Goal: Task Accomplishment & Management: Complete application form

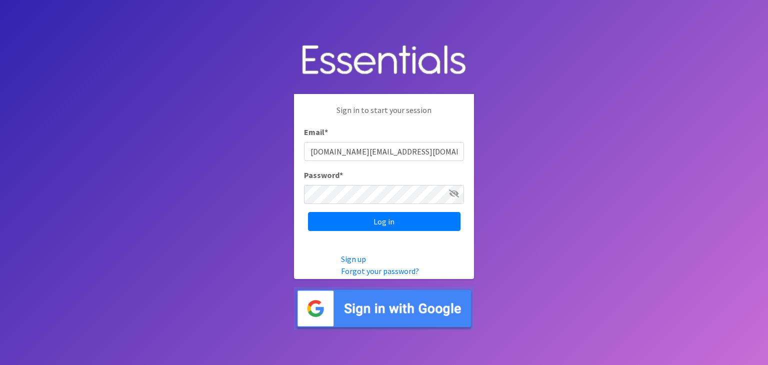
type input "[DOMAIN_NAME][EMAIL_ADDRESS][DOMAIN_NAME]"
click at [425, 222] on input "Log in" at bounding box center [384, 221] width 153 height 19
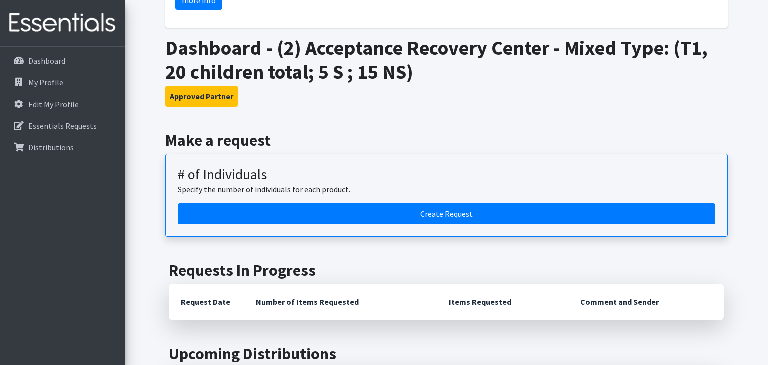
scroll to position [162, 0]
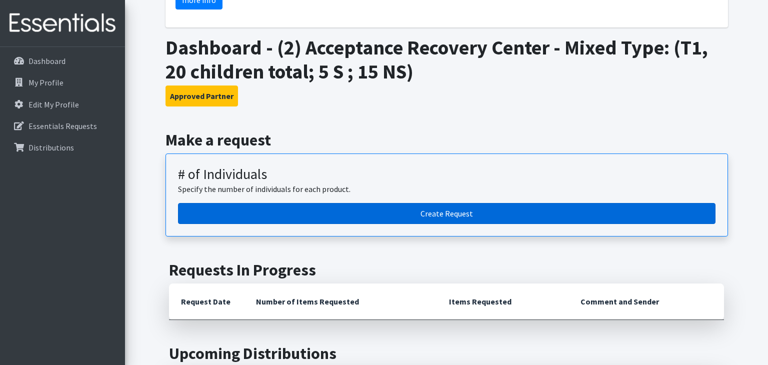
click at [275, 212] on link "Create Request" at bounding box center [447, 213] width 538 height 21
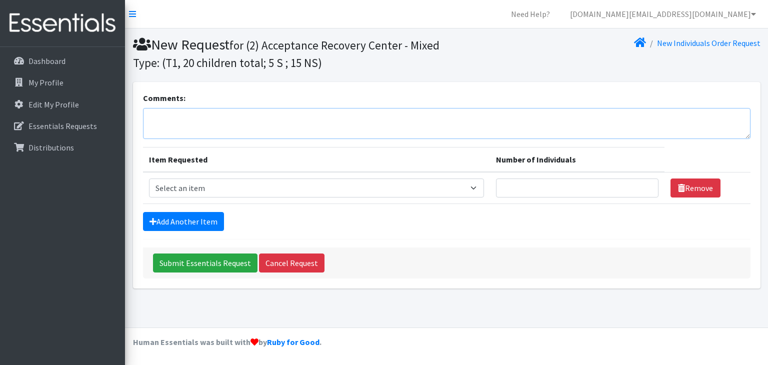
click at [233, 117] on textarea "Comments:" at bounding box center [447, 123] width 608 height 31
type textarea "on property"
click at [342, 191] on select "Select an item A: Babies - Size 0 (Preemie) A: Babies - Size 01 (newborn) A: Ba…" at bounding box center [317, 188] width 336 height 19
select select "5604"
click at [149, 179] on select "Select an item A: Babies - Size 0 (Preemie) A: Babies - Size 01 (newborn) A: Ba…" at bounding box center [317, 188] width 336 height 19
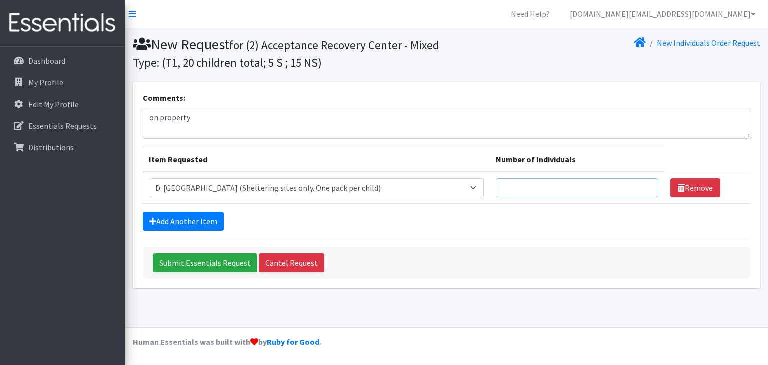
click at [496, 191] on input "Number of Individuals" at bounding box center [577, 188] width 162 height 19
type input "5"
click at [215, 224] on link "Add Another Item" at bounding box center [183, 221] width 81 height 19
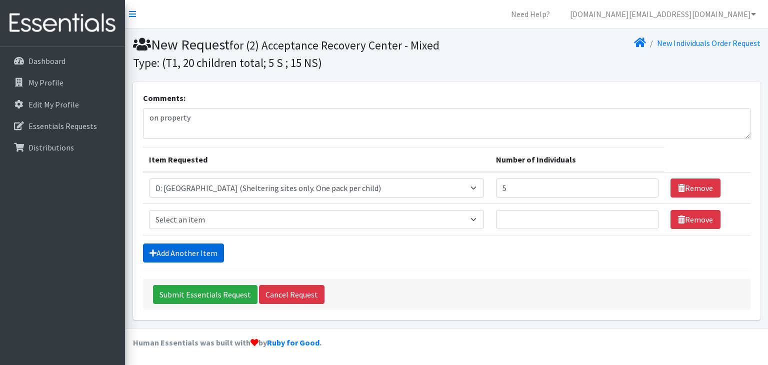
click at [201, 252] on link "Add Another Item" at bounding box center [183, 253] width 81 height 19
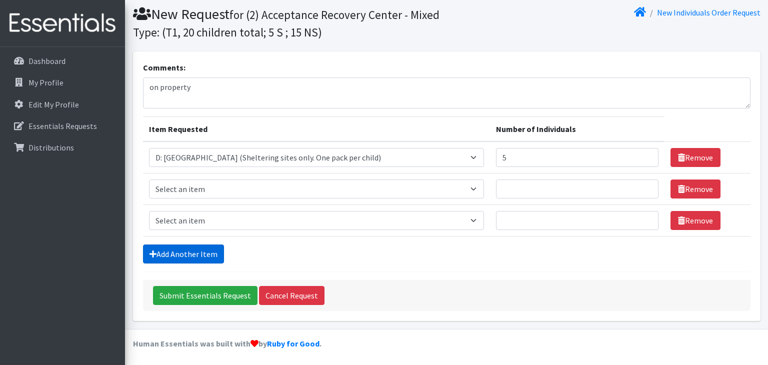
click at [201, 252] on link "Add Another Item" at bounding box center [183, 254] width 81 height 19
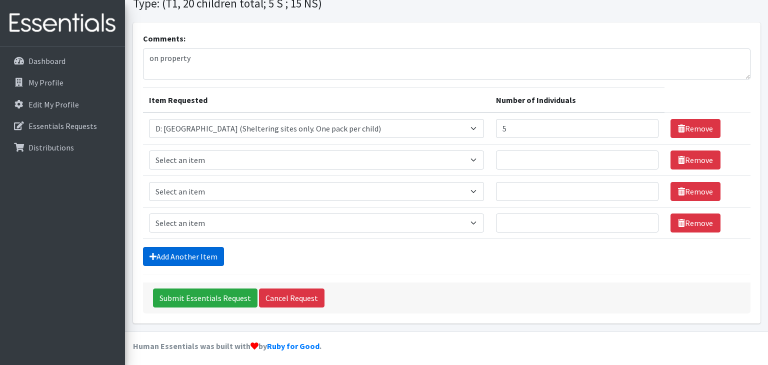
scroll to position [62, 0]
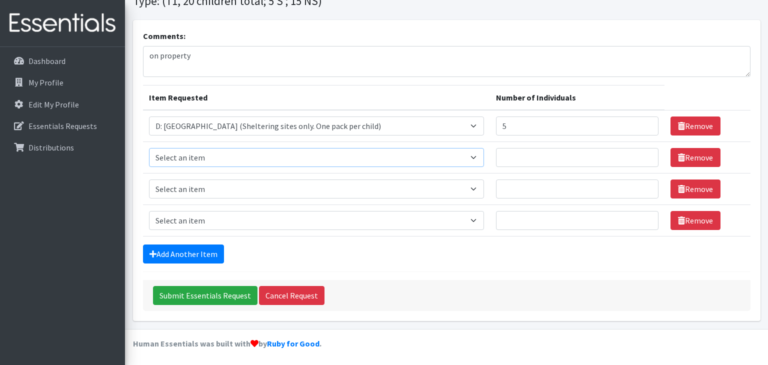
click at [239, 162] on select "Select an item A: Babies - Size 0 (Preemie) A: Babies - Size 01 (newborn) A: Ba…" at bounding box center [317, 157] width 336 height 19
select select "5617"
click at [149, 148] on select "Select an item A: Babies - Size 0 (Preemie) A: Babies - Size 01 (newborn) A: Ba…" at bounding box center [317, 157] width 336 height 19
click at [511, 159] on input "Number of Individuals" at bounding box center [577, 157] width 162 height 19
type input "3"
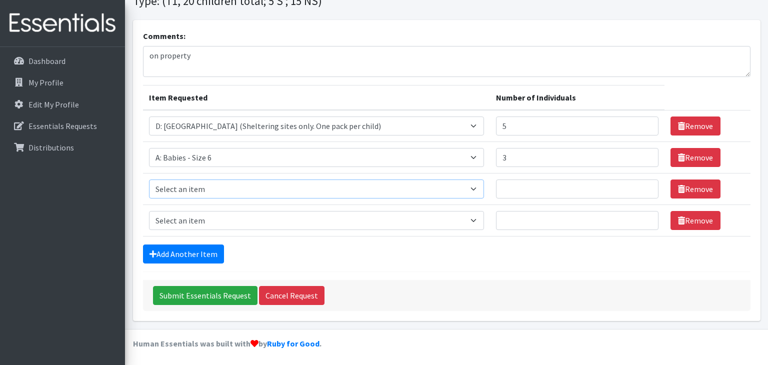
click at [340, 185] on select "Select an item A: Babies - Size 0 (Preemie) A: Babies - Size 01 (newborn) A: Ba…" at bounding box center [317, 189] width 336 height 19
select select "5616"
click at [149, 180] on select "Select an item A: Babies - Size 0 (Preemie) A: Babies - Size 01 (newborn) A: Ba…" at bounding box center [317, 189] width 336 height 19
click at [496, 184] on input "Number of Individuals" at bounding box center [577, 189] width 162 height 19
type input "3"
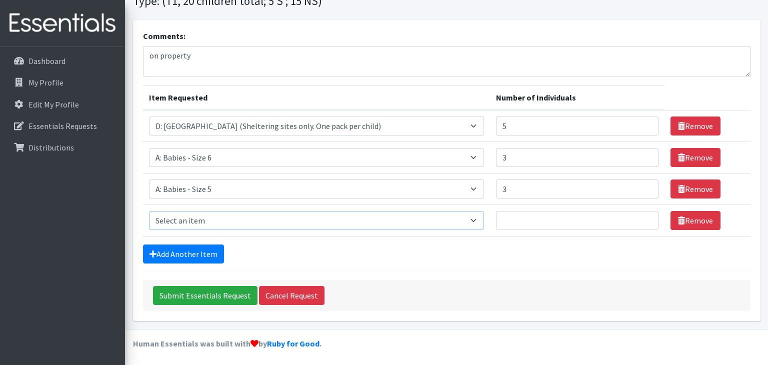
click at [380, 218] on select "Select an item A: Babies - Size 0 (Preemie) A: Babies - Size 01 (newborn) A: Ba…" at bounding box center [317, 220] width 336 height 19
select select "5614"
click at [149, 211] on select "Select an item A: Babies - Size 0 (Preemie) A: Babies - Size 01 (newborn) A: Ba…" at bounding box center [317, 220] width 336 height 19
click at [508, 224] on input "Number of Individuals" at bounding box center [577, 220] width 162 height 19
type input "3"
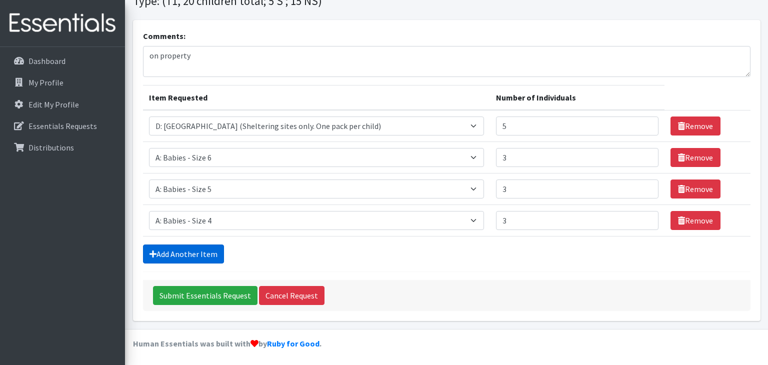
click at [175, 254] on link "Add Another Item" at bounding box center [183, 254] width 81 height 19
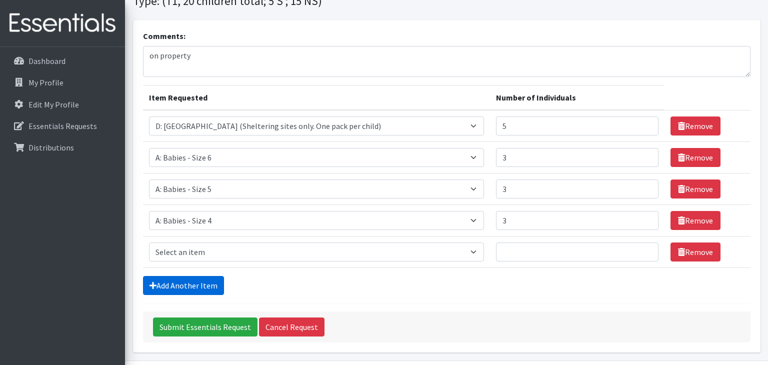
scroll to position [94, 0]
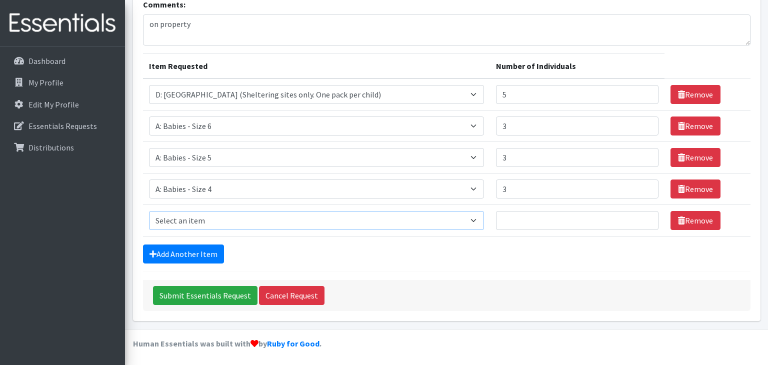
click at [299, 226] on select "Select an item A: Babies - Size 0 (Preemie) A: Babies - Size 01 (newborn) A: Ba…" at bounding box center [317, 220] width 336 height 19
select select "5597"
click at [149, 211] on select "Select an item A: Babies - Size 0 (Preemie) A: Babies - Size 01 (newborn) A: Ba…" at bounding box center [317, 220] width 336 height 19
click at [496, 222] on input "Number of Individuals" at bounding box center [577, 220] width 162 height 19
type input "1"
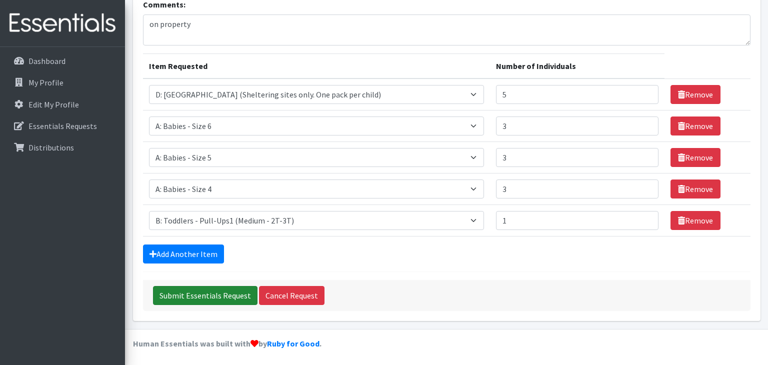
click at [195, 293] on input "Submit Essentials Request" at bounding box center [205, 295] width 105 height 19
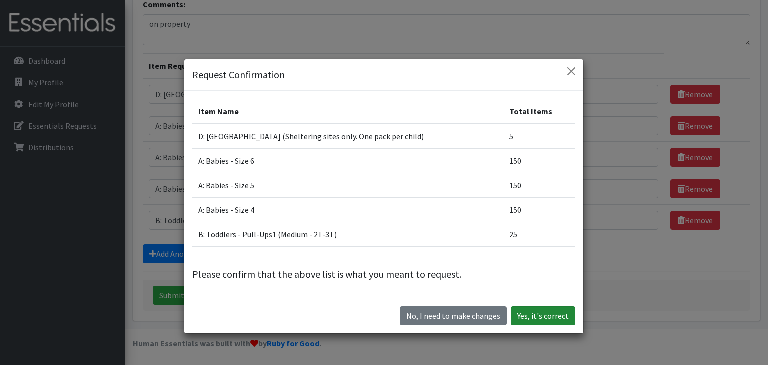
click at [535, 317] on button "Yes, it's correct" at bounding box center [543, 316] width 65 height 19
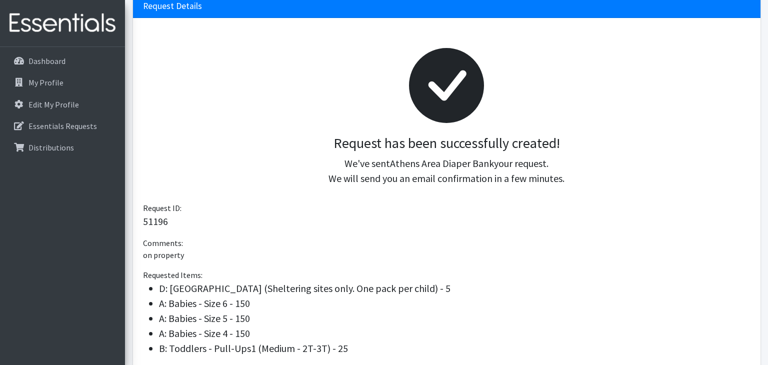
scroll to position [118, 0]
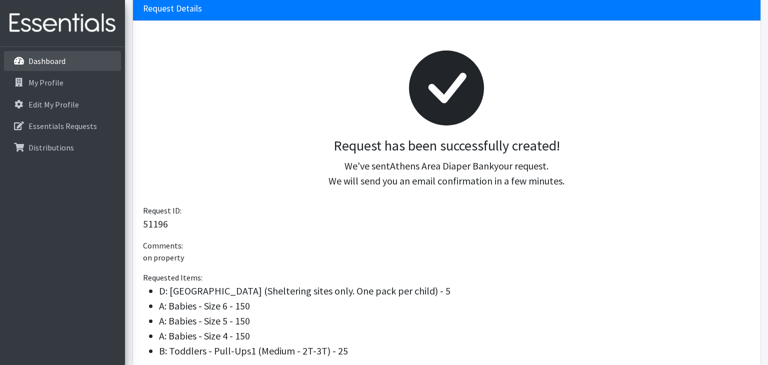
click at [59, 66] on link "Dashboard" at bounding box center [62, 61] width 117 height 20
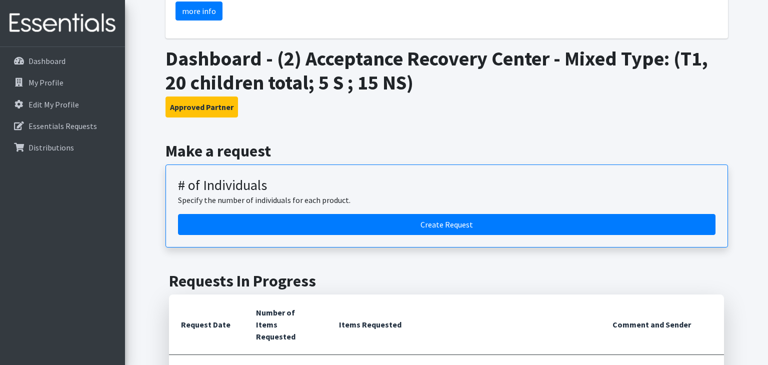
scroll to position [119, 0]
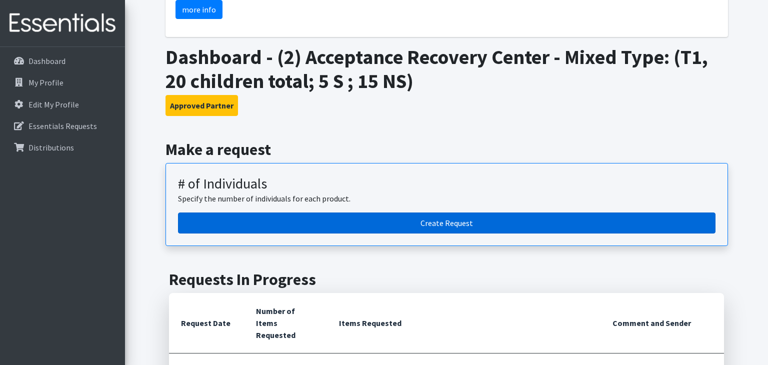
click at [431, 227] on link "Create Request" at bounding box center [447, 223] width 538 height 21
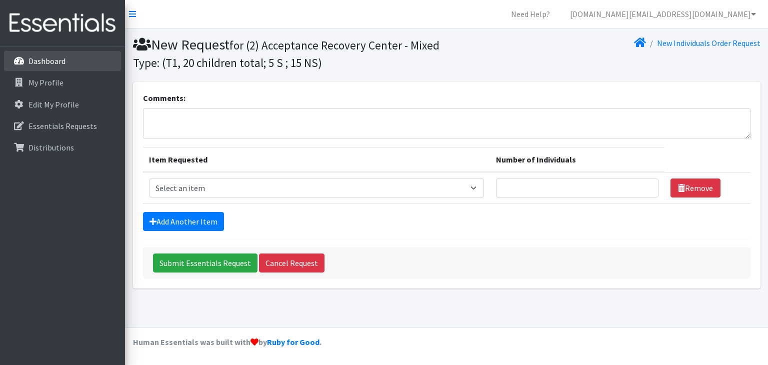
click at [56, 59] on p "Dashboard" at bounding box center [47, 61] width 37 height 10
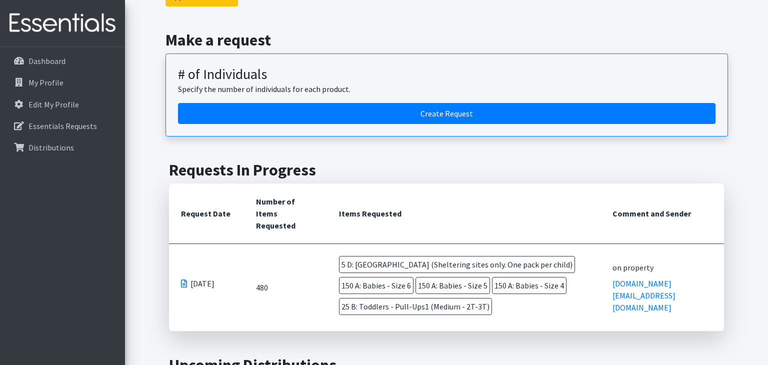
scroll to position [122, 0]
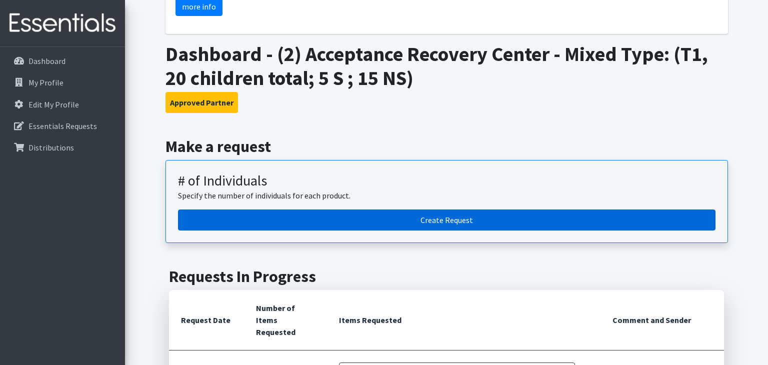
click at [439, 218] on link "Create Request" at bounding box center [447, 220] width 538 height 21
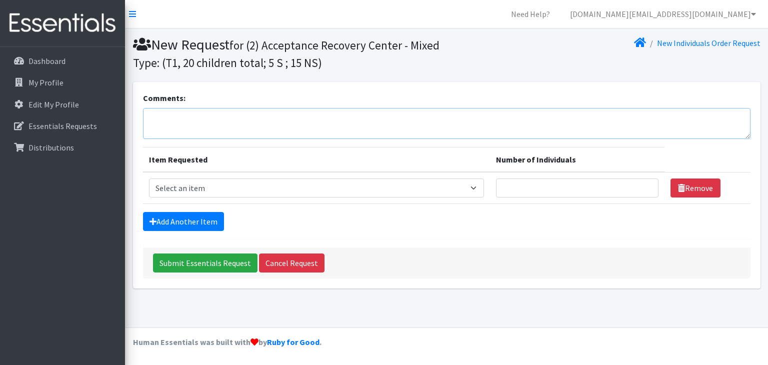
click at [218, 126] on textarea "Comments:" at bounding box center [447, 123] width 608 height 31
type textarea "off property"
click at [205, 225] on link "Add Another Item" at bounding box center [183, 221] width 81 height 19
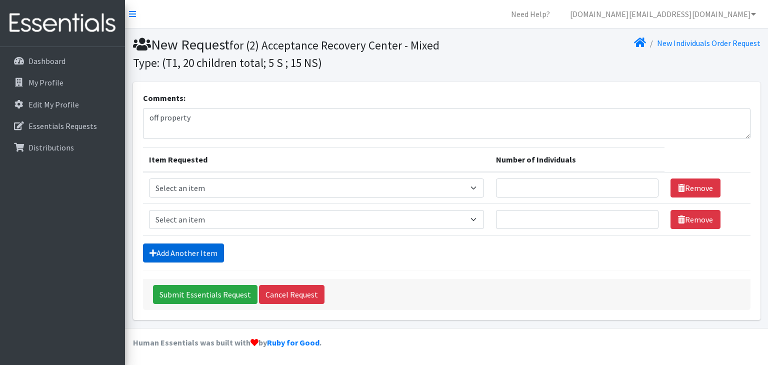
click at [192, 252] on link "Add Another Item" at bounding box center [183, 253] width 81 height 19
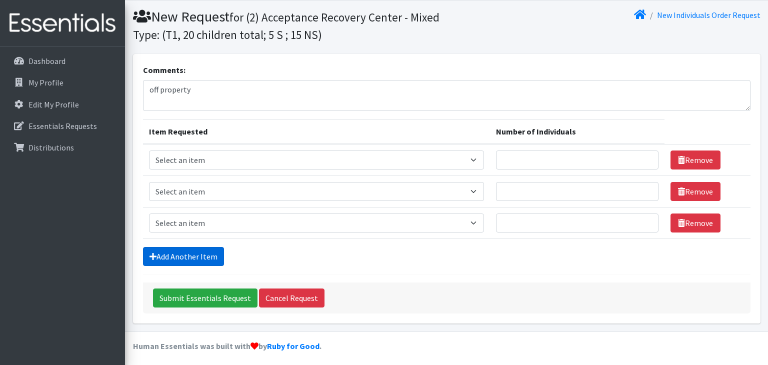
scroll to position [31, 0]
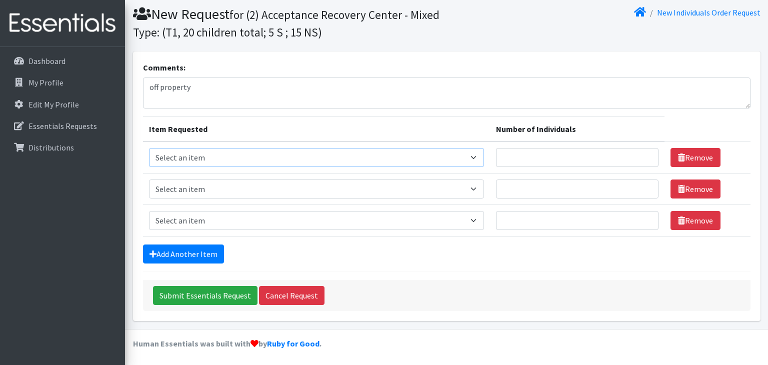
click at [229, 158] on select "Select an item A: Babies - Size 0 (Preemie) A: Babies - Size 01 (newborn) A: Ba…" at bounding box center [317, 157] width 336 height 19
select select "5598"
click at [149, 148] on select "Select an item A: Babies - Size 0 (Preemie) A: Babies - Size 01 (newborn) A: Ba…" at bounding box center [317, 157] width 336 height 19
click at [496, 157] on input "Number of Individuals" at bounding box center [577, 157] width 162 height 19
type input "2"
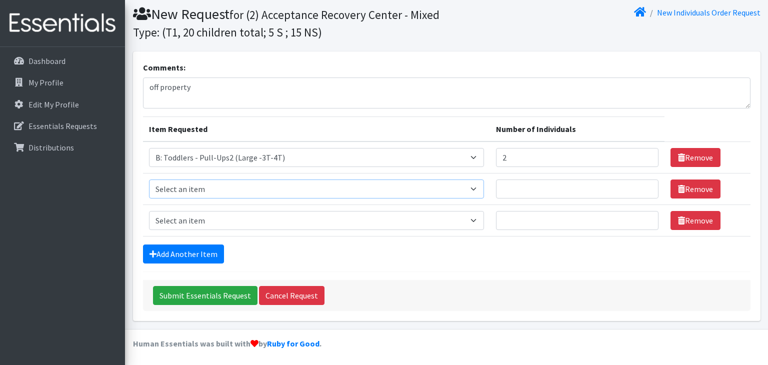
click at [329, 190] on select "Select an item A: Babies - Size 0 (Preemie) A: Babies - Size 01 (newborn) A: Ba…" at bounding box center [317, 189] width 336 height 19
select select "5597"
click at [149, 180] on select "Select an item A: Babies - Size 0 (Preemie) A: Babies - Size 01 (newborn) A: Ba…" at bounding box center [317, 189] width 336 height 19
click at [496, 190] on input "Number of Individuals" at bounding box center [577, 189] width 162 height 19
type input "3"
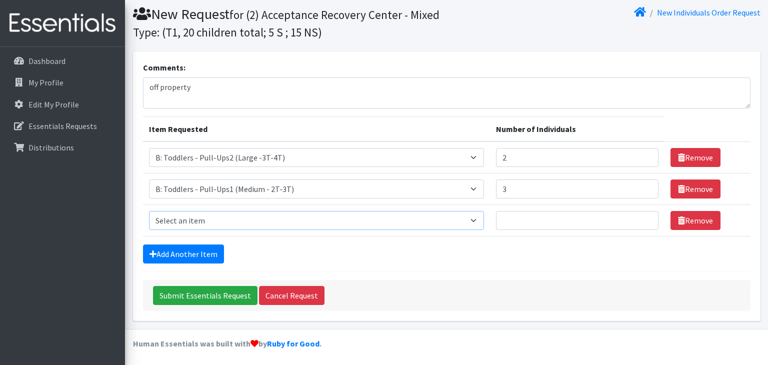
click at [313, 220] on select "Select an item A: Babies - Size 0 (Preemie) A: Babies - Size 01 (newborn) A: Ba…" at bounding box center [317, 220] width 336 height 19
select select "5617"
click at [149, 211] on select "Select an item A: Babies - Size 0 (Preemie) A: Babies - Size 01 (newborn) A: Ba…" at bounding box center [317, 220] width 336 height 19
click at [509, 217] on input "Number of Individuals" at bounding box center [577, 220] width 162 height 19
type input "2"
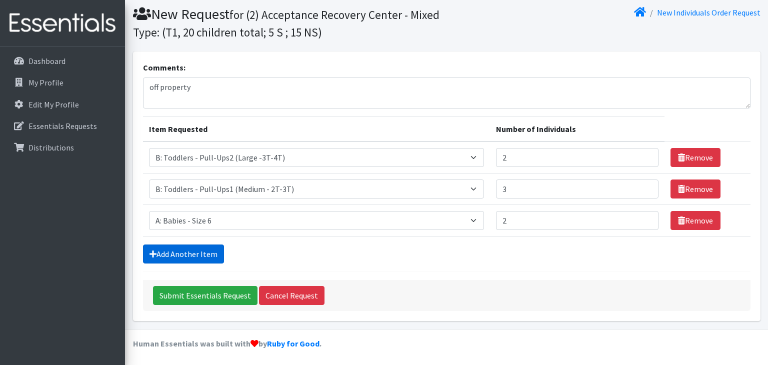
click at [197, 256] on link "Add Another Item" at bounding box center [183, 254] width 81 height 19
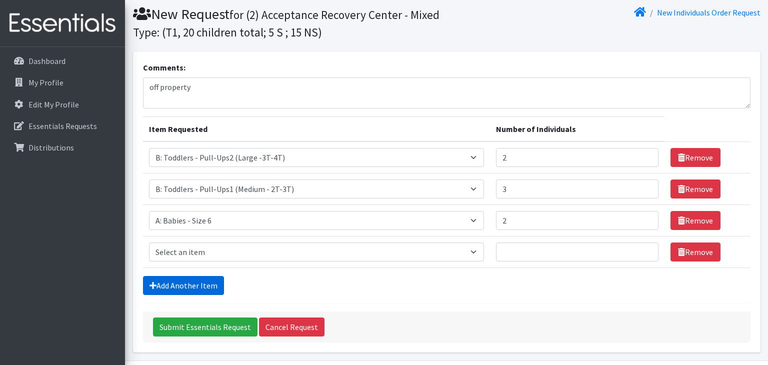
scroll to position [62, 0]
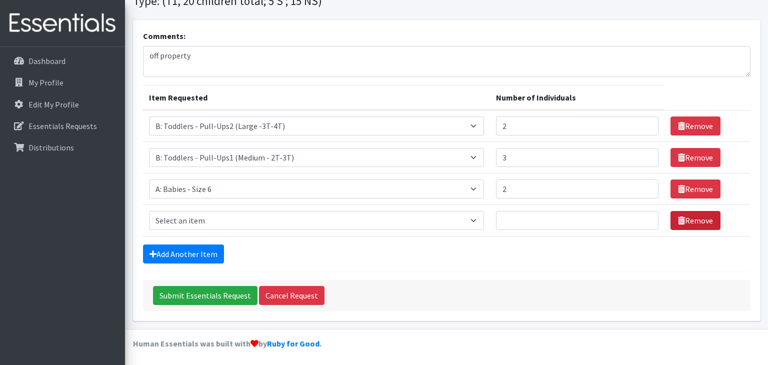
click at [689, 221] on link "Remove" at bounding box center [696, 220] width 50 height 19
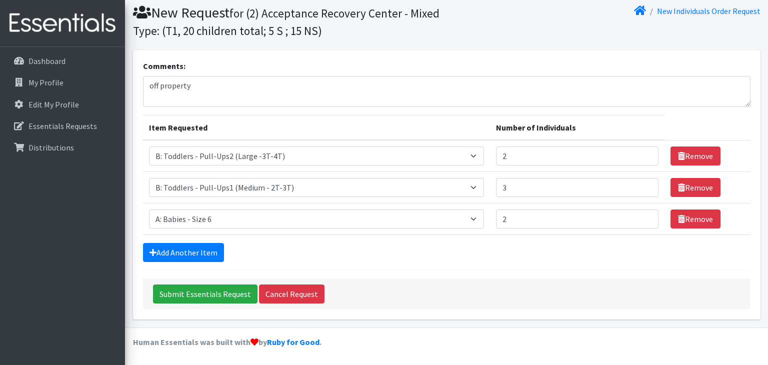
scroll to position [31, 0]
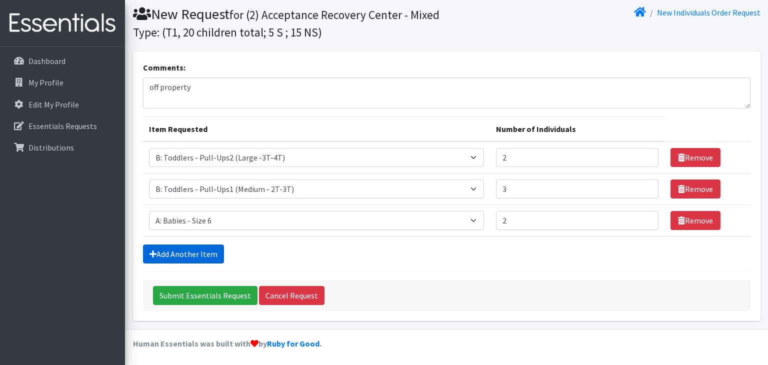
click at [211, 254] on link "Add Another Item" at bounding box center [183, 254] width 81 height 19
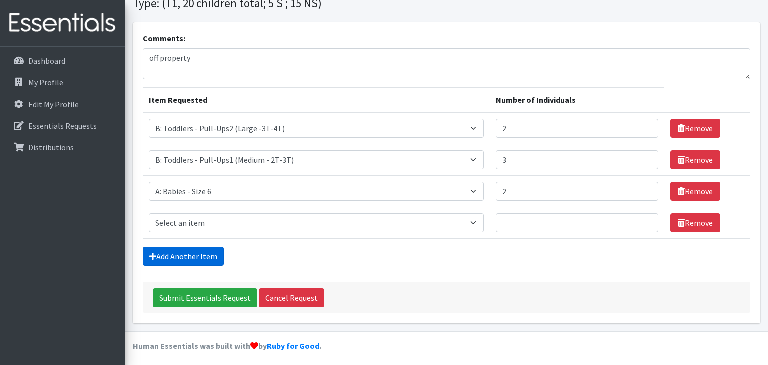
scroll to position [62, 0]
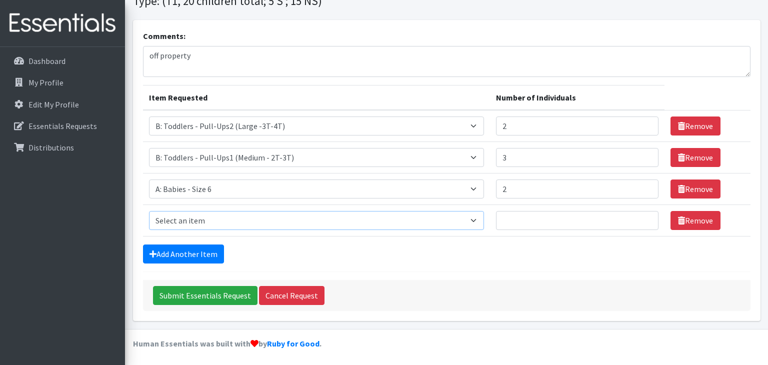
click at [278, 218] on select "Select an item A: Babies - Size 0 (Preemie) A: Babies - Size 01 (newborn) A: Ba…" at bounding box center [317, 220] width 336 height 19
select select "5616"
click at [149, 211] on select "Select an item A: Babies - Size 0 (Preemie) A: Babies - Size 01 (newborn) A: Ba…" at bounding box center [317, 220] width 336 height 19
click at [516, 221] on input "Number of Individuals" at bounding box center [577, 220] width 162 height 19
type input "2"
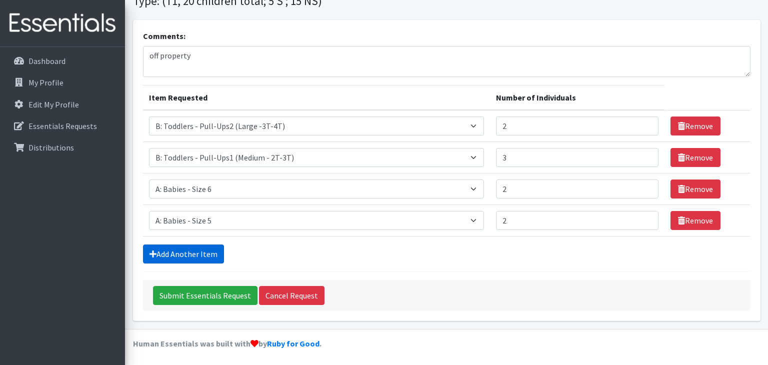
click at [172, 251] on link "Add Another Item" at bounding box center [183, 254] width 81 height 19
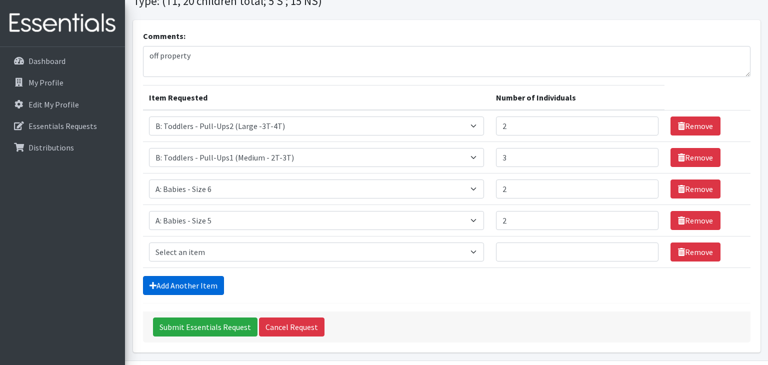
scroll to position [94, 0]
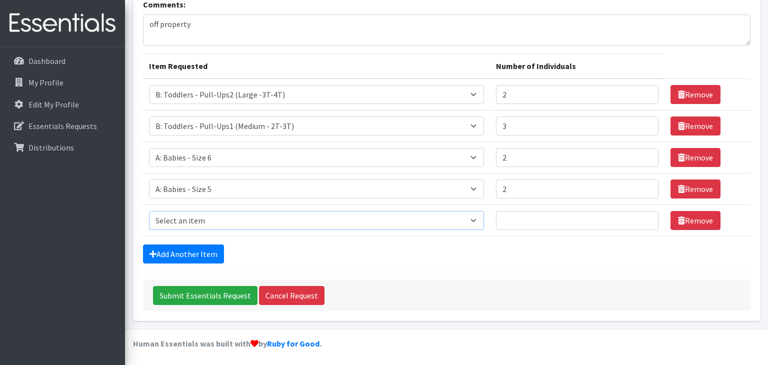
click at [269, 223] on select "Select an item A: Babies - Size 0 (Preemie) A: Babies - Size 01 (newborn) A: Ba…" at bounding box center [317, 220] width 336 height 19
select select "5614"
click at [149, 211] on select "Select an item A: Babies - Size 0 (Preemie) A: Babies - Size 01 (newborn) A: Ba…" at bounding box center [317, 220] width 336 height 19
click at [496, 221] on input "Number of Individuals" at bounding box center [577, 220] width 162 height 19
type input "1"
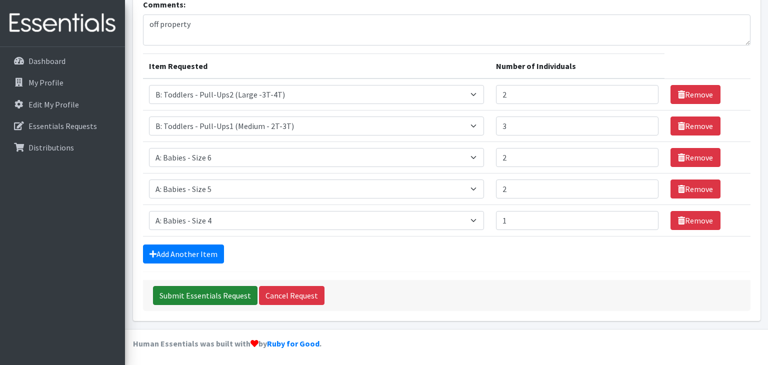
click at [193, 297] on input "Submit Essentials Request" at bounding box center [205, 295] width 105 height 19
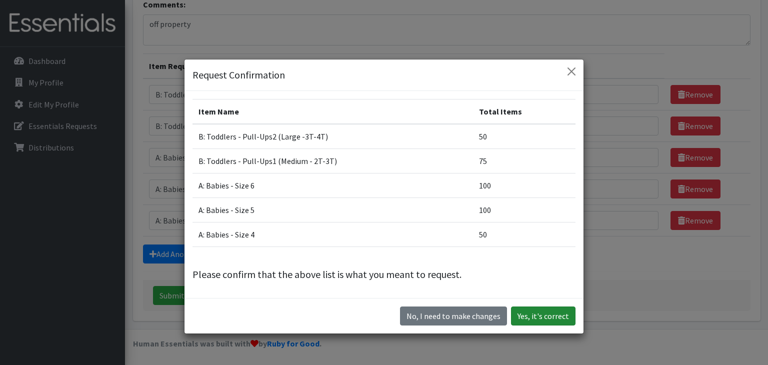
click at [531, 314] on button "Yes, it's correct" at bounding box center [543, 316] width 65 height 19
